Goal: Task Accomplishment & Management: Manage account settings

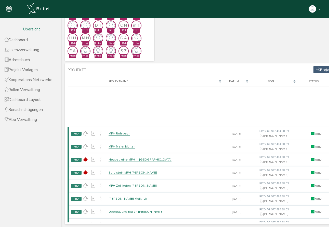
scroll to position [123, 0]
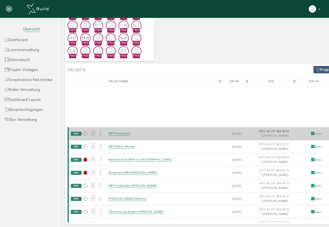
click at [117, 133] on td "MFH Rohrbach" at bounding box center [165, 133] width 117 height 13
click at [115, 131] on link "MFH Rohrbach" at bounding box center [120, 133] width 22 height 4
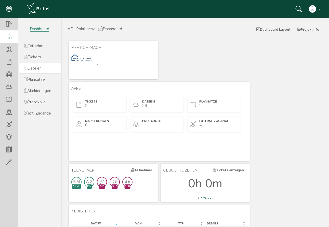
click at [36, 67] on span "Dateien" at bounding box center [33, 68] width 18 height 5
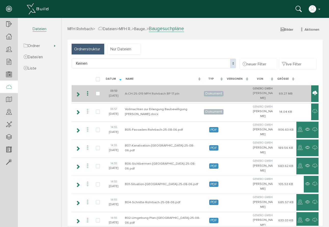
click at [313, 95] on icon at bounding box center [315, 93] width 5 height 6
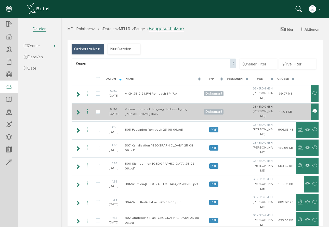
click at [313, 114] on icon at bounding box center [315, 111] width 5 height 6
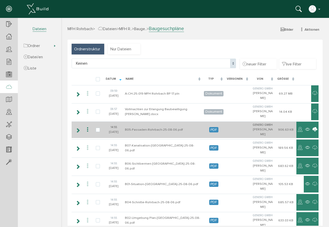
click at [313, 132] on icon at bounding box center [315, 129] width 5 height 6
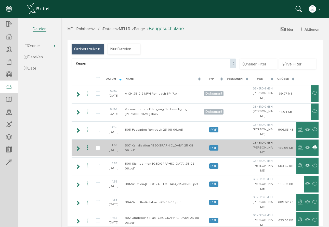
click at [313, 151] on icon at bounding box center [315, 147] width 5 height 6
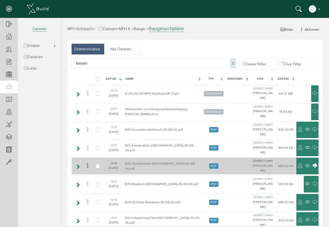
click at [313, 169] on icon at bounding box center [315, 166] width 5 height 6
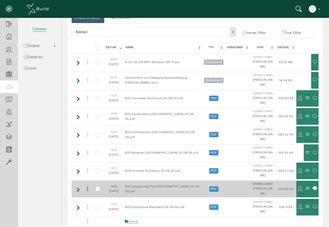
scroll to position [74, 0]
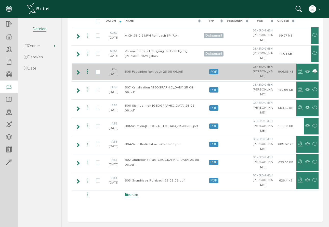
click at [312, 65] on td at bounding box center [315, 71] width 7 height 17
click at [313, 68] on icon at bounding box center [315, 71] width 5 height 6
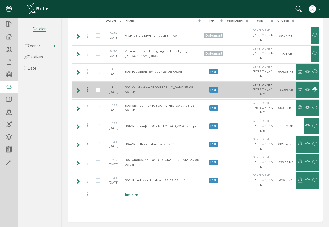
click at [313, 88] on icon at bounding box center [315, 90] width 5 height 6
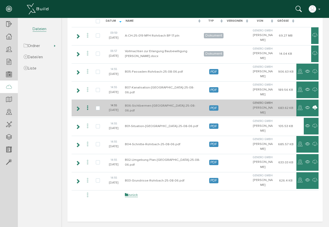
click at [313, 108] on icon at bounding box center [315, 108] width 5 height 6
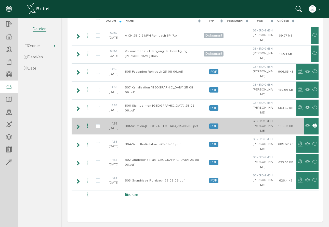
click at [313, 129] on icon at bounding box center [315, 126] width 5 height 6
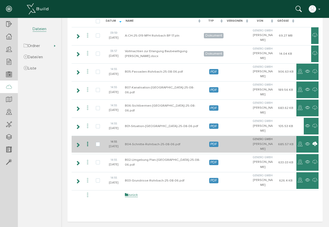
click at [313, 147] on icon at bounding box center [315, 144] width 5 height 6
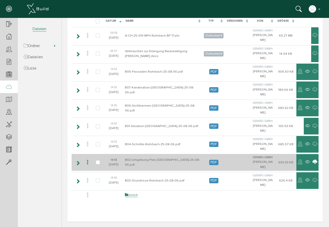
click at [313, 165] on icon at bounding box center [315, 162] width 5 height 6
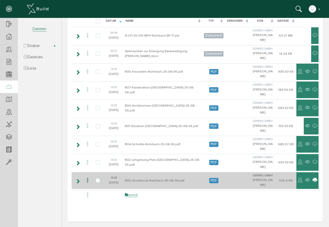
click at [313, 183] on icon at bounding box center [315, 180] width 5 height 6
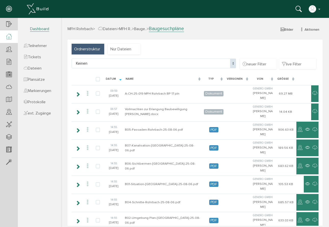
click at [8, 36] on icon at bounding box center [9, 37] width 6 height 6
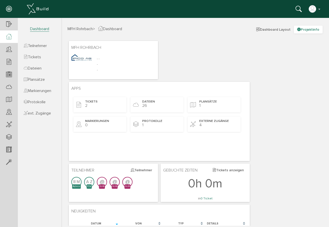
click at [310, 31] on button "Projektinfo" at bounding box center [308, 30] width 29 height 8
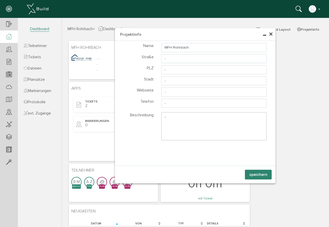
click at [183, 58] on input "-" at bounding box center [214, 58] width 105 height 9
type input "-Untere Toggiburgstrasse"
click at [188, 71] on input "-" at bounding box center [214, 69] width 105 height 9
click at [164, 71] on input "-4938 [GEOGRAPHIC_DATA]" at bounding box center [214, 69] width 105 height 9
type input "4938 [GEOGRAPHIC_DATA]"
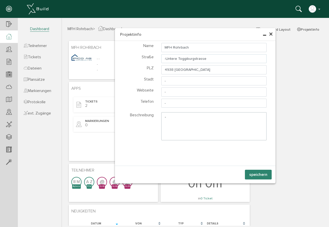
click at [163, 59] on input "-Untere Toggiburgstrasse" at bounding box center [214, 58] width 105 height 9
type input "Untere Toggiburgstrasse"
drag, startPoint x: 170, startPoint y: 118, endPoint x: 156, endPoint y: 115, distance: 14.4
click at [158, 115] on div "-" at bounding box center [214, 126] width 113 height 28
type textarea "B"
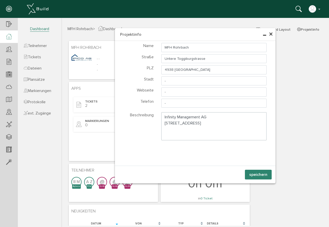
type textarea "Infinity Management AG [STREET_ADDRESS]"
click at [253, 172] on button "speichern" at bounding box center [258, 174] width 27 height 10
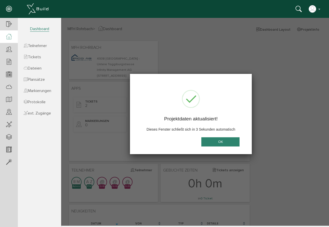
click at [216, 140] on button "OK" at bounding box center [221, 141] width 38 height 9
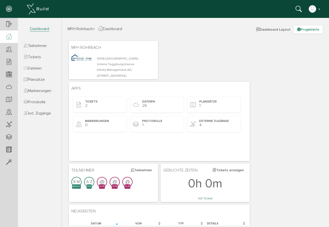
click at [308, 31] on button "Projektinfo" at bounding box center [308, 30] width 29 height 8
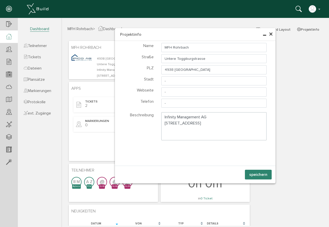
click at [269, 33] on span "×" at bounding box center [271, 34] width 4 height 10
